Goal: Use online tool/utility: Utilize a website feature to perform a specific function

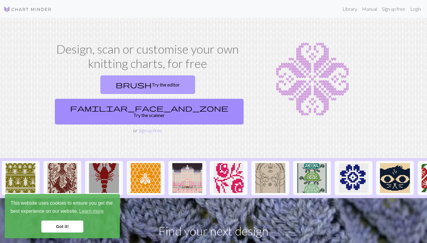
click at [109, 84] on link "brush Try the editor" at bounding box center [147, 85] width 95 height 19
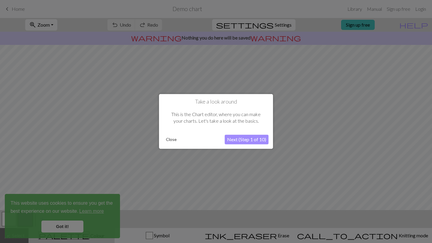
click at [239, 139] on button "Next (Step 1 of 10)" at bounding box center [246, 140] width 44 height 10
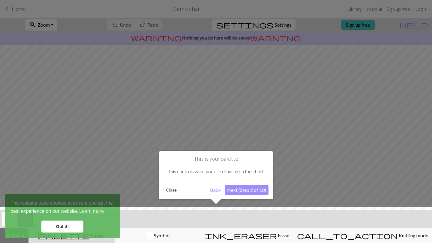
click at [238, 189] on button "Next (Step 2 of 10)" at bounding box center [246, 190] width 44 height 10
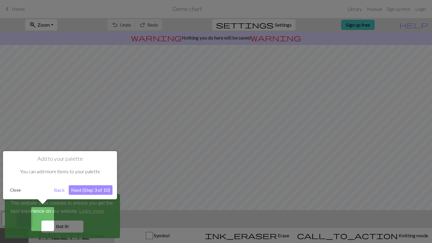
click at [77, 187] on button "Next (Step 3 of 10)" at bounding box center [91, 190] width 44 height 10
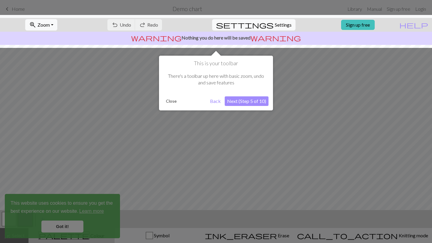
click at [240, 101] on button "Next (Step 5 of 10)" at bounding box center [246, 101] width 44 height 10
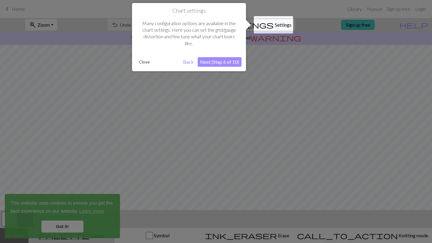
click at [215, 63] on button "Next (Step 6 of 10)" at bounding box center [219, 62] width 44 height 10
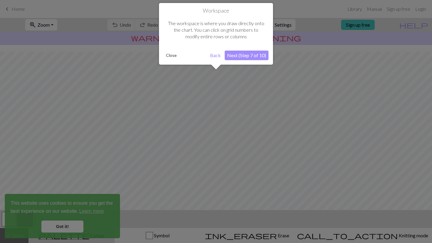
scroll to position [36, 0]
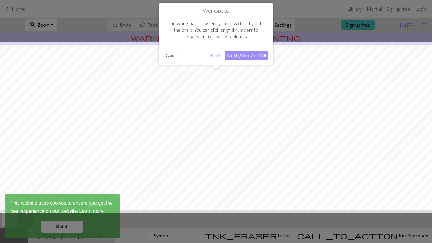
click at [238, 55] on button "Next (Step 7 of 10)" at bounding box center [246, 56] width 44 height 10
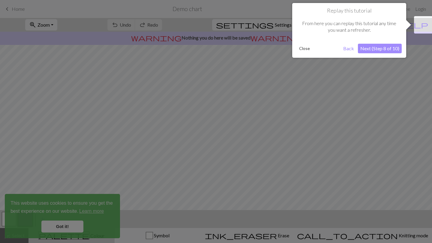
click at [375, 50] on button "Next (Step 8 of 10)" at bounding box center [379, 49] width 44 height 10
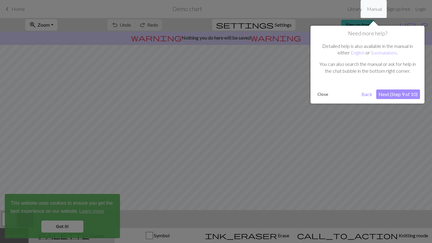
click at [392, 94] on button "Next (Step 9 of 10)" at bounding box center [398, 95] width 44 height 10
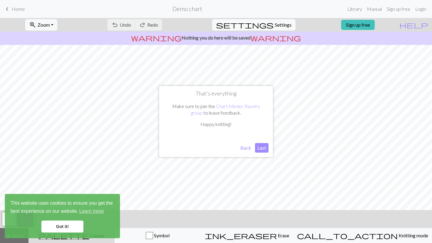
click at [259, 148] on button "Last" at bounding box center [261, 148] width 13 height 10
click at [268, 25] on button "settings Settings" at bounding box center [253, 24] width 83 height 11
select select "aran"
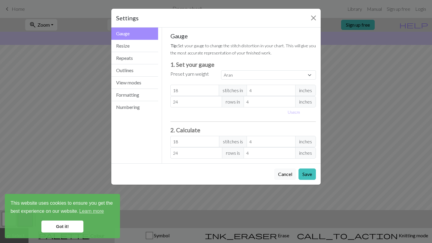
click at [303, 22] on div "Settings" at bounding box center [215, 18] width 209 height 19
click at [312, 15] on button "Close" at bounding box center [313, 18] width 10 height 10
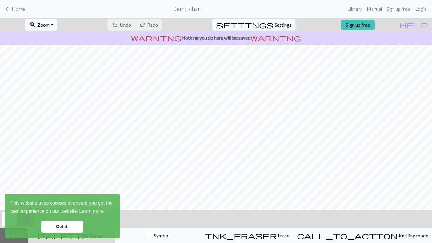
scroll to position [58, 0]
click at [67, 226] on link "Got it!" at bounding box center [62, 227] width 42 height 12
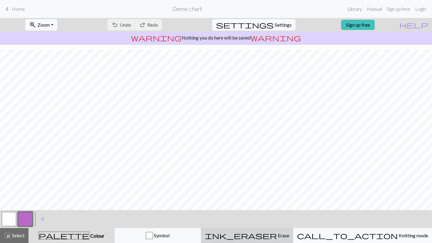
click at [279, 235] on span "Erase" at bounding box center [283, 236] width 12 height 6
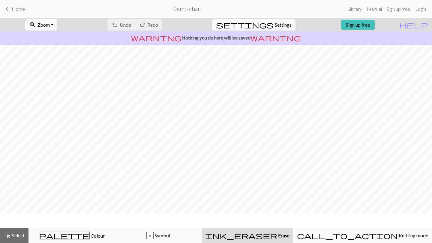
scroll to position [0, 0]
click at [266, 27] on span "settings" at bounding box center [245, 25] width 58 height 8
select select "aran"
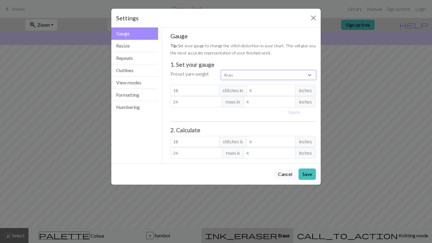
click at [243, 71] on select "Custom Square Lace Light Fingering Fingering Sport Double knit Worsted Aran Bul…" at bounding box center [268, 74] width 95 height 9
drag, startPoint x: 199, startPoint y: 85, endPoint x: 183, endPoint y: 93, distance: 17.6
click at [183, 93] on input "18" at bounding box center [194, 90] width 49 height 11
type input "2"
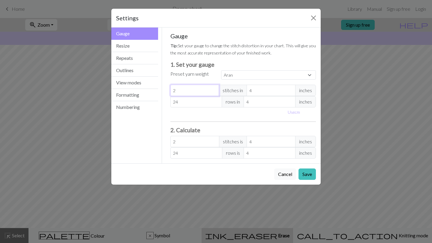
type input "24"
drag, startPoint x: 259, startPoint y: 90, endPoint x: 249, endPoint y: 89, distance: 9.6
click at [249, 89] on input "4" at bounding box center [270, 90] width 49 height 11
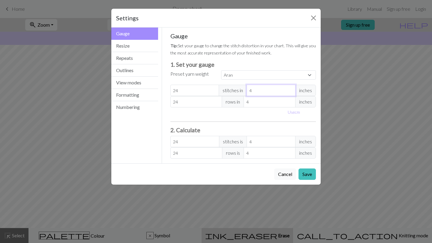
type input "5"
type input "19.2"
type input "5"
click at [289, 89] on input "5" at bounding box center [270, 90] width 49 height 11
click at [221, 48] on small "Tip: Set your gauge to change the stitch distortion in your chart. This will gi…" at bounding box center [242, 49] width 145 height 12
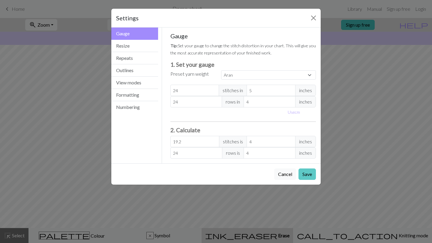
click at [304, 176] on button "Save" at bounding box center [306, 174] width 17 height 11
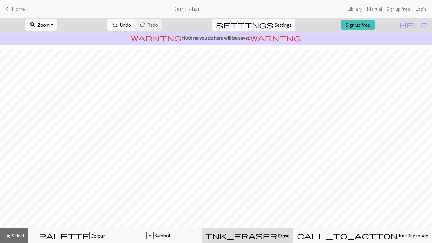
scroll to position [40, 0]
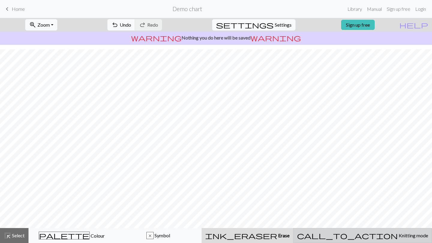
click at [355, 236] on div "call_to_action Knitting mode Knitting mode" at bounding box center [362, 235] width 131 height 7
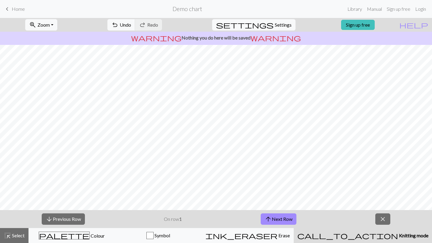
click at [361, 238] on div "call_to_action Knitting mode Knitting mode" at bounding box center [362, 235] width 131 height 7
click at [383, 221] on span "close" at bounding box center [382, 219] width 7 height 8
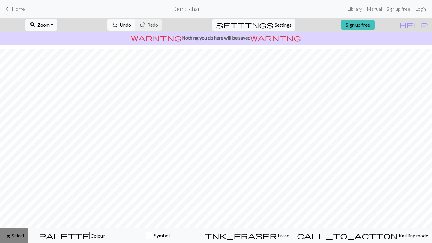
click at [20, 236] on span "Select" at bounding box center [17, 236] width 13 height 6
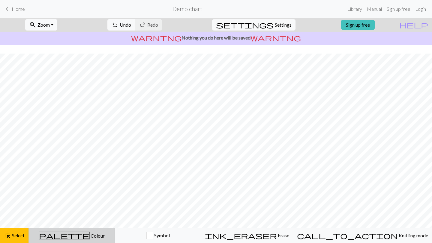
scroll to position [0, 0]
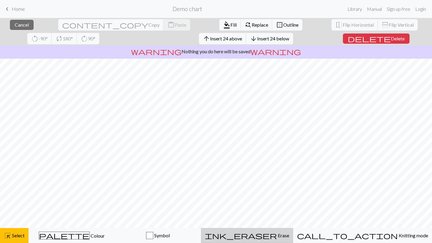
click at [276, 232] on span "ink_eraser" at bounding box center [241, 236] width 72 height 8
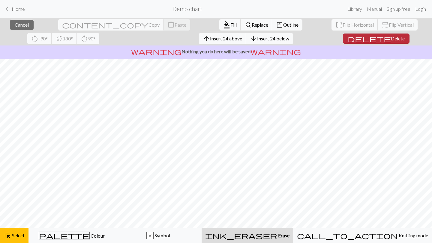
click at [347, 40] on span "delete" at bounding box center [368, 38] width 43 height 8
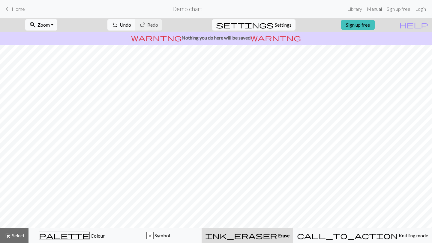
click at [373, 8] on link "Manual" at bounding box center [374, 9] width 20 height 12
